Goal: Task Accomplishment & Management: Manage account settings

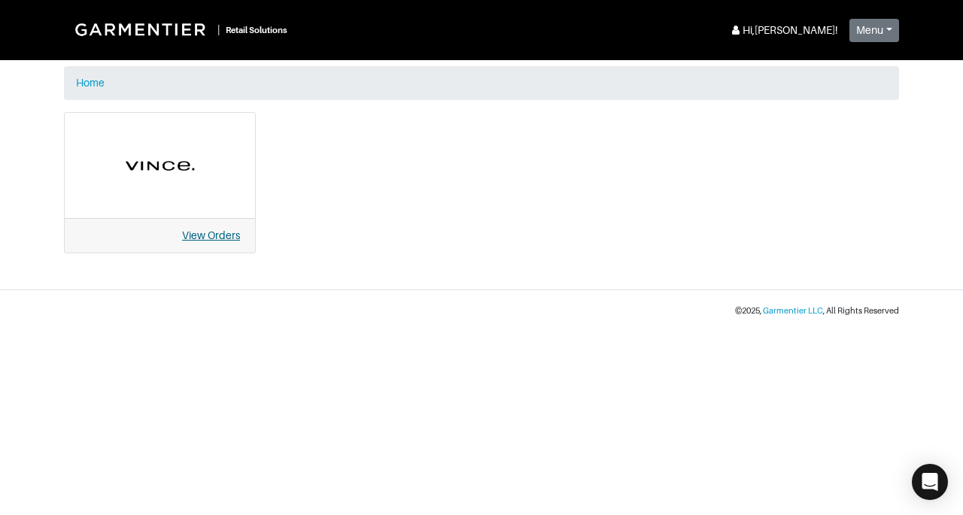
click at [214, 239] on link "View Orders" at bounding box center [211, 235] width 58 height 12
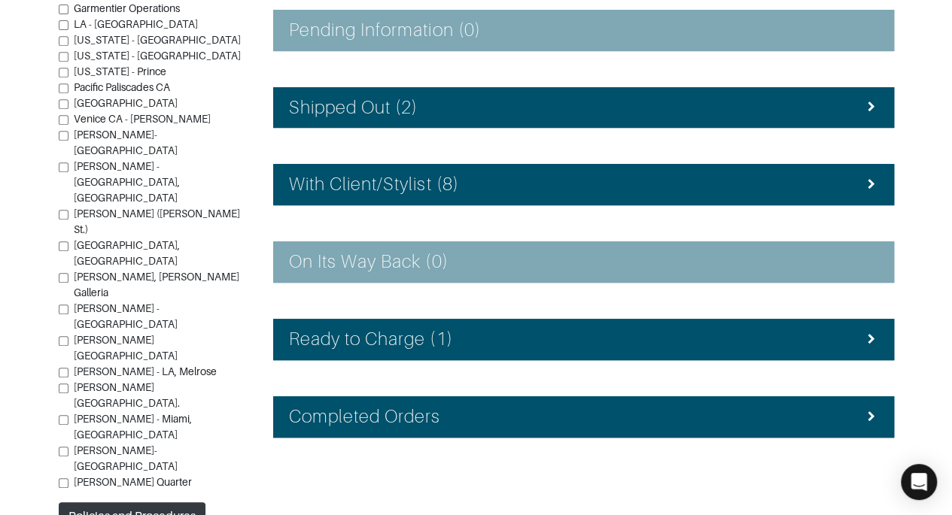
scroll to position [330, 0]
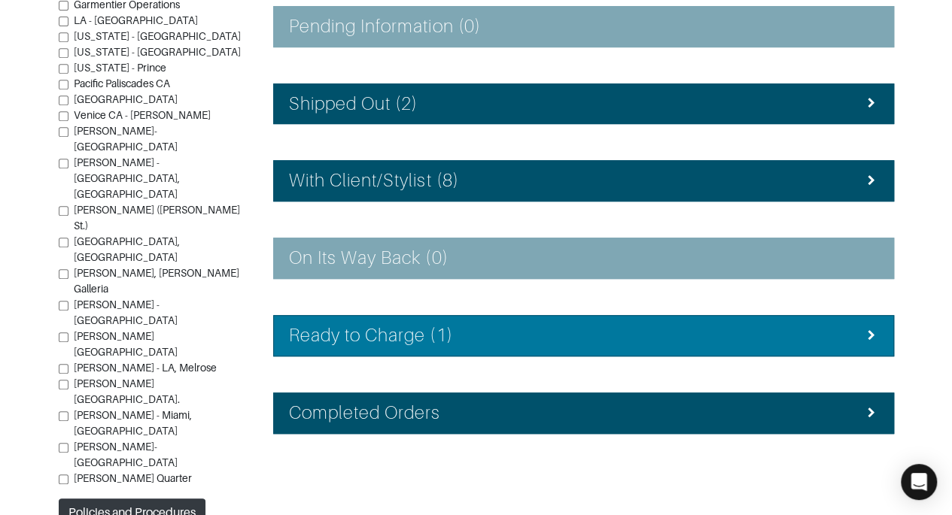
click at [509, 333] on div "Ready to Charge (1)" at bounding box center [583, 336] width 589 height 22
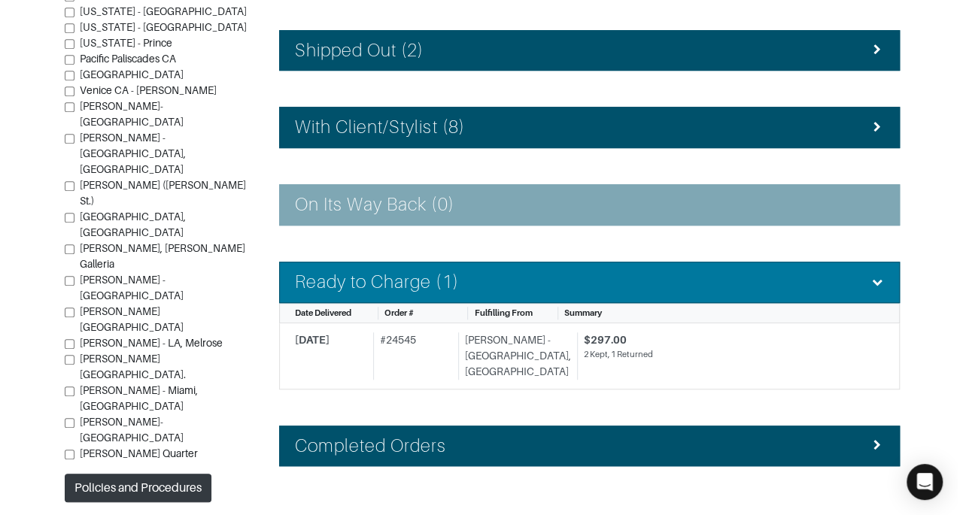
scroll to position [408, 0]
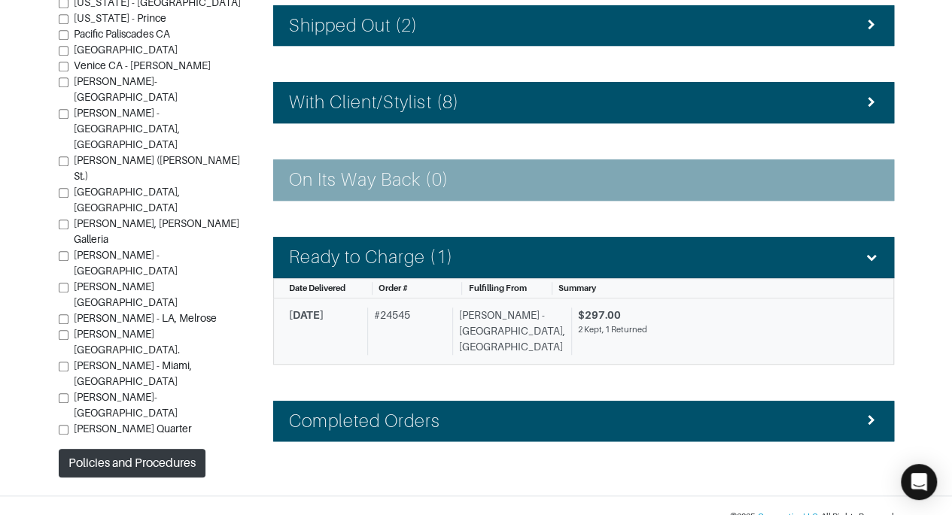
click at [682, 324] on div "2 Kept, 1 Returned" at bounding box center [722, 330] width 289 height 13
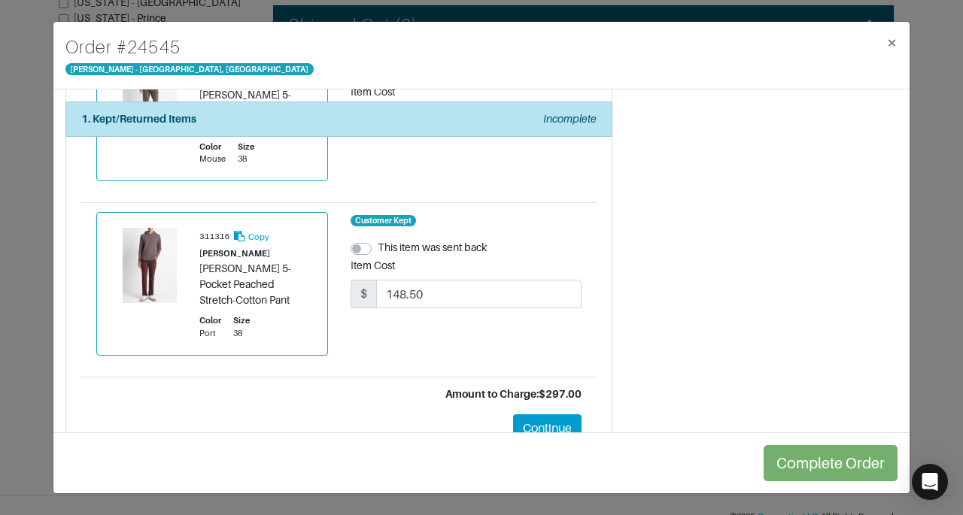
scroll to position [363, 0]
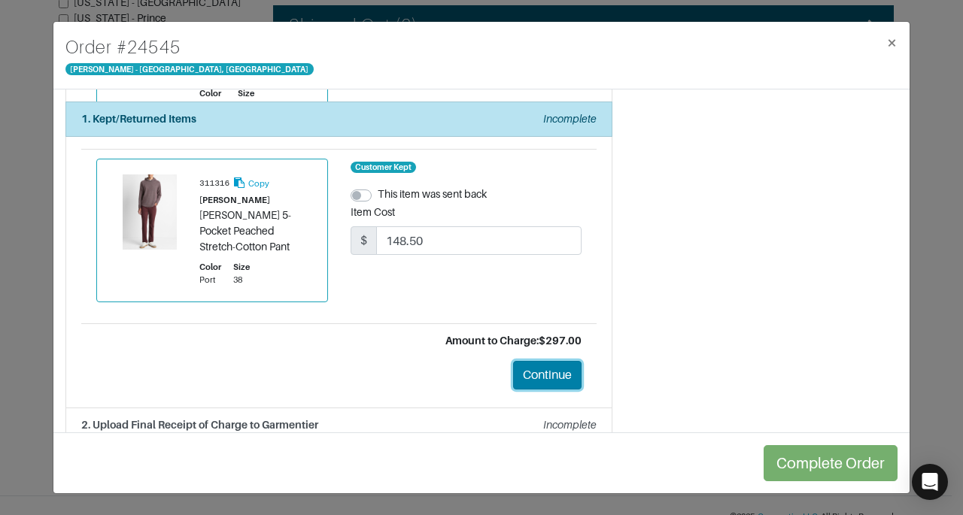
click at [545, 361] on button "Continue" at bounding box center [547, 375] width 68 height 29
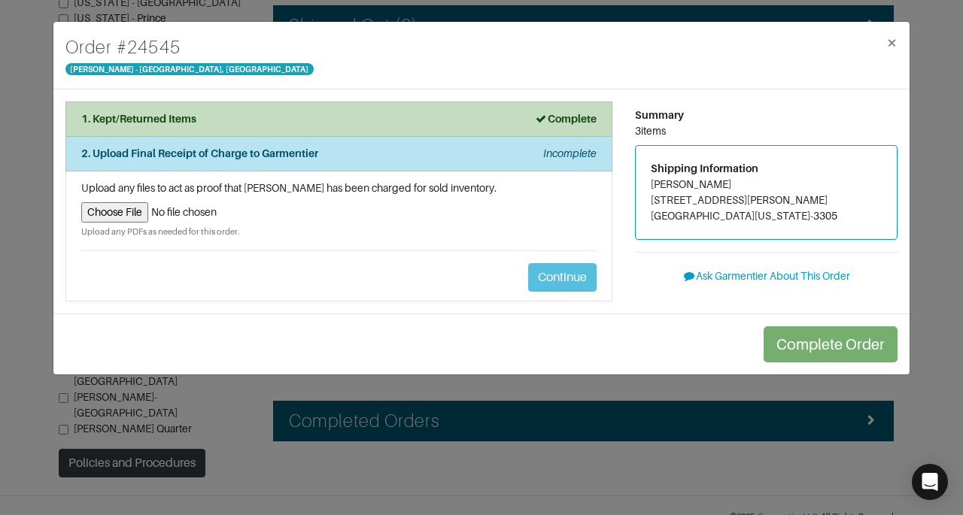
scroll to position [0, 0]
click at [121, 211] on input "file" at bounding box center [338, 212] width 515 height 20
type input "C:\fakepath\Garmentier Order 24545.pdf"
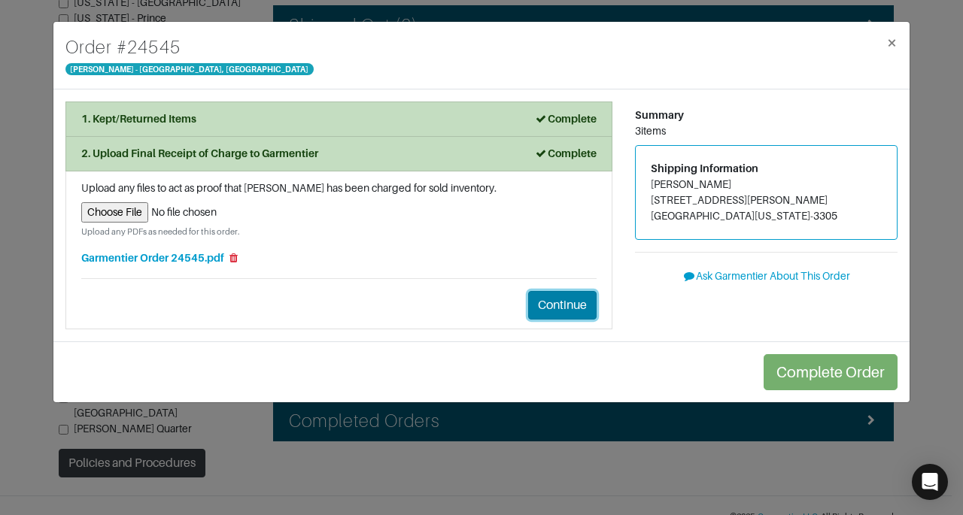
click at [578, 306] on button "Continue" at bounding box center [562, 305] width 68 height 29
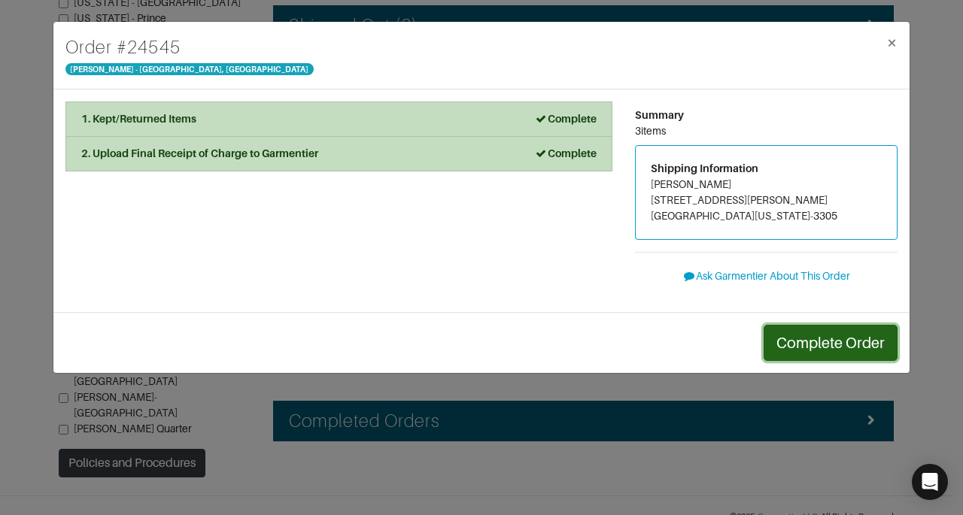
click at [789, 328] on button "Complete Order" at bounding box center [831, 343] width 134 height 36
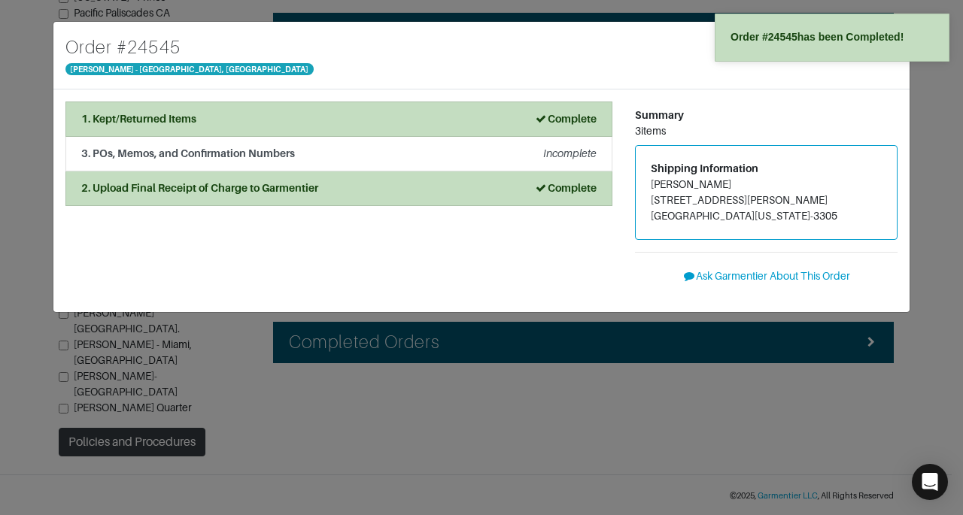
scroll to position [338, 0]
